Goal: Information Seeking & Learning: Learn about a topic

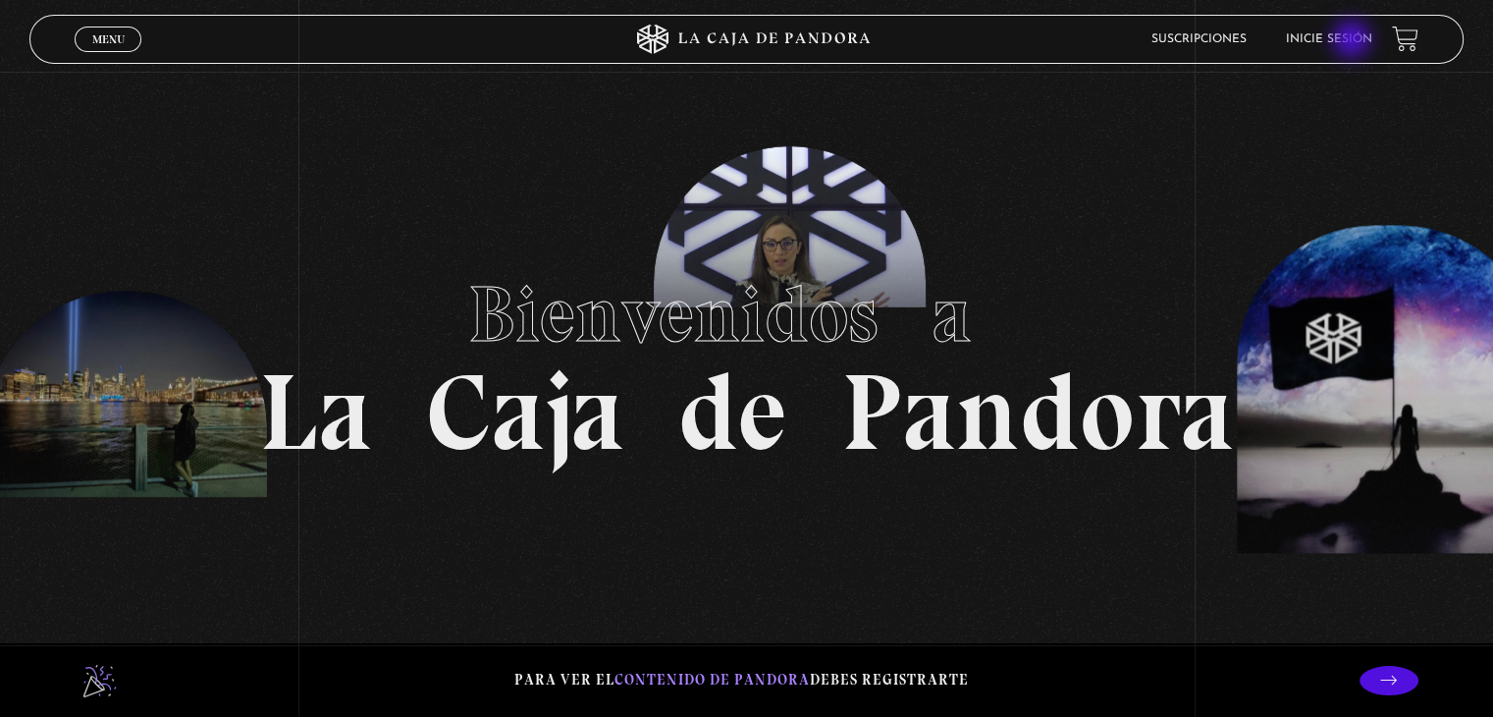
click at [1352, 38] on link "Inicie sesión" at bounding box center [1329, 39] width 86 height 12
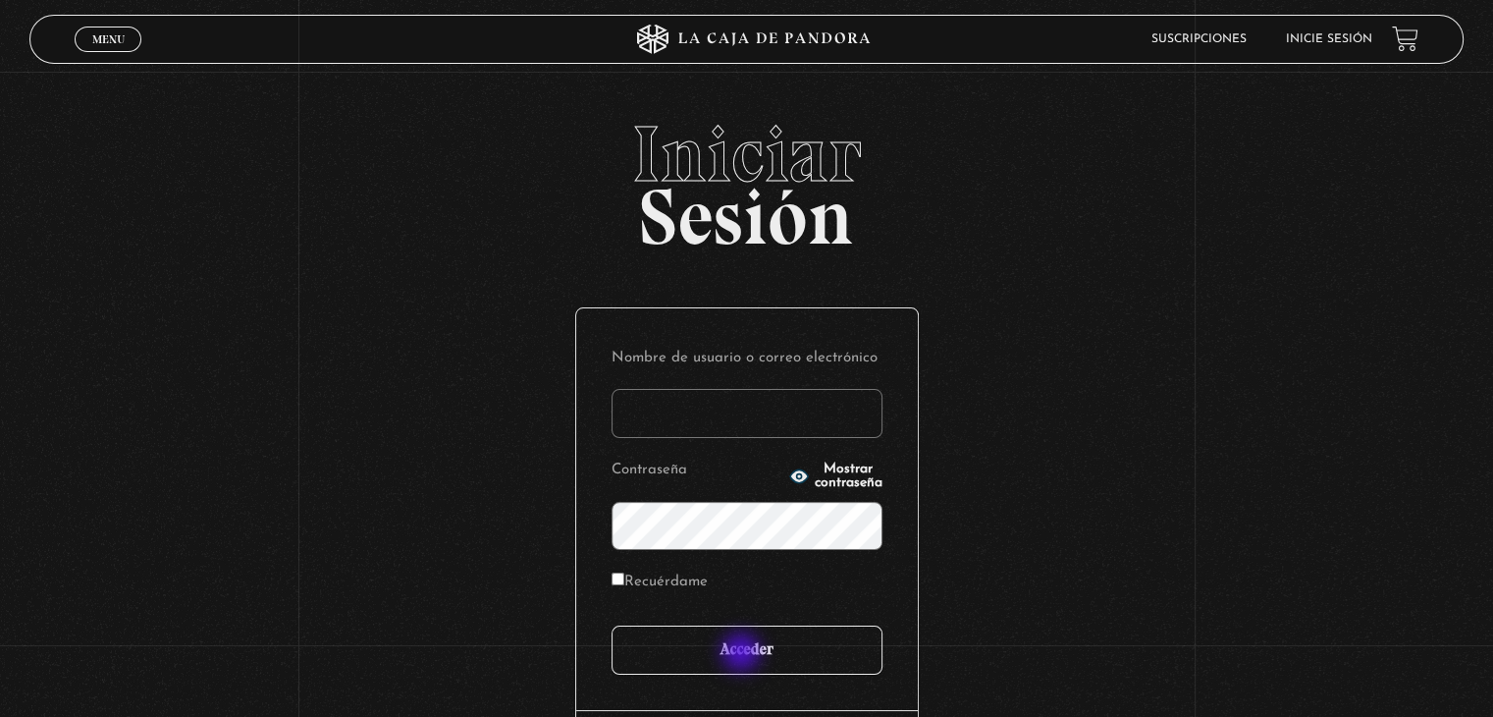
type input "[PERSON_NAME][EMAIL_ADDRESS][DOMAIN_NAME]"
click at [743, 653] on input "Acceder" at bounding box center [747, 649] width 271 height 49
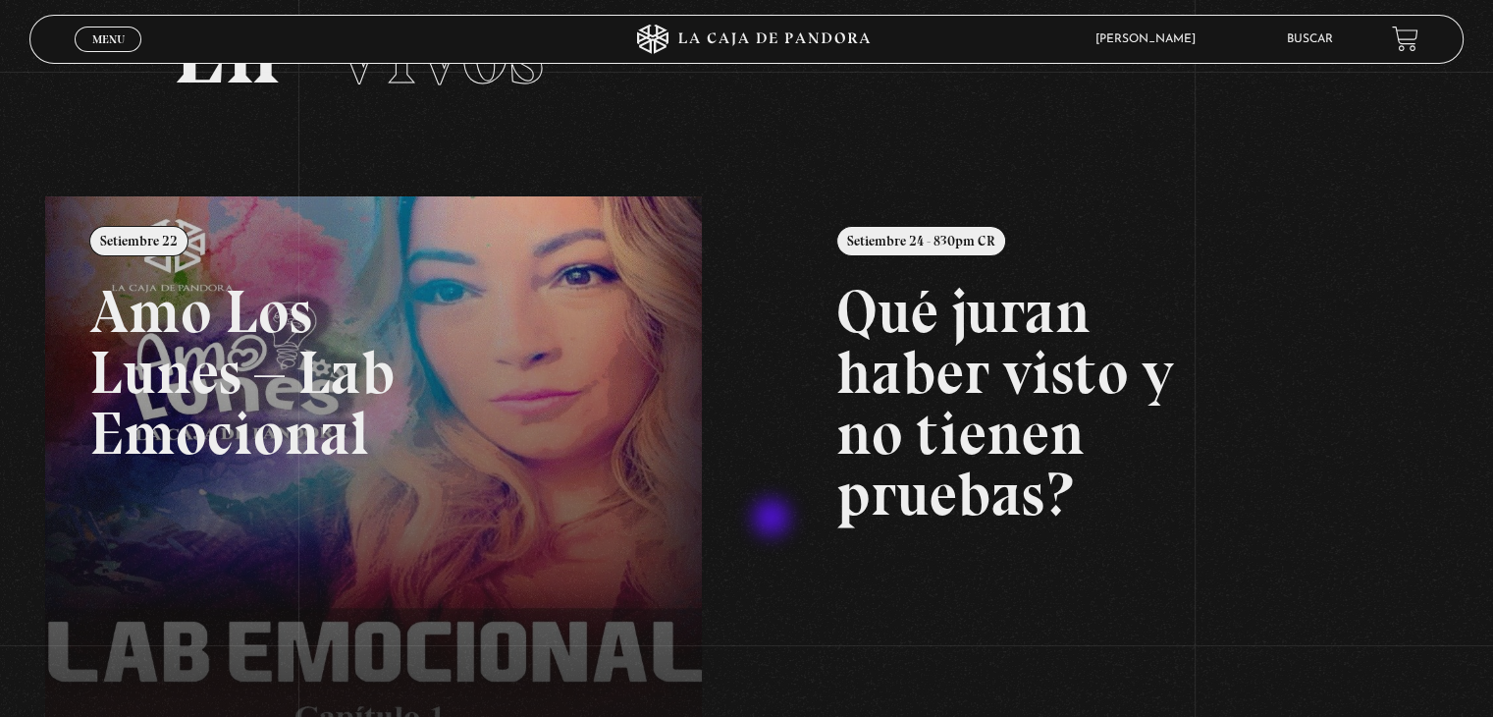
scroll to position [149, 0]
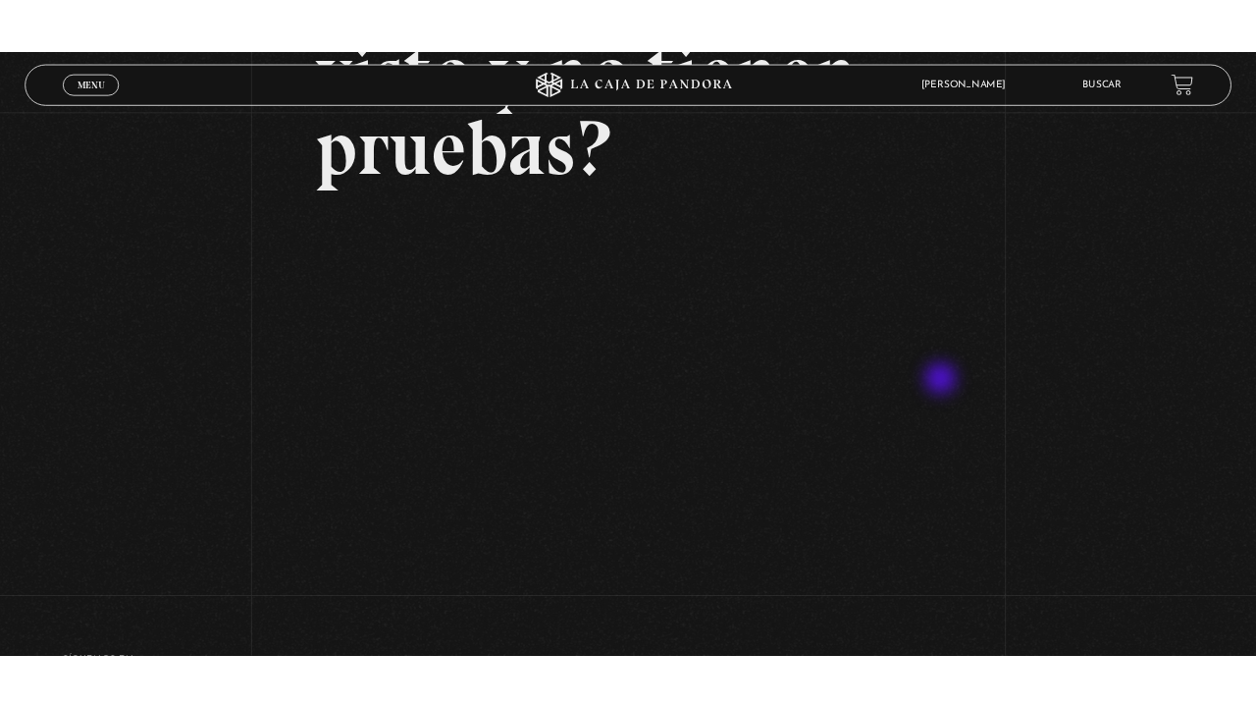
scroll to position [294, 0]
